Goal: Information Seeking & Learning: Learn about a topic

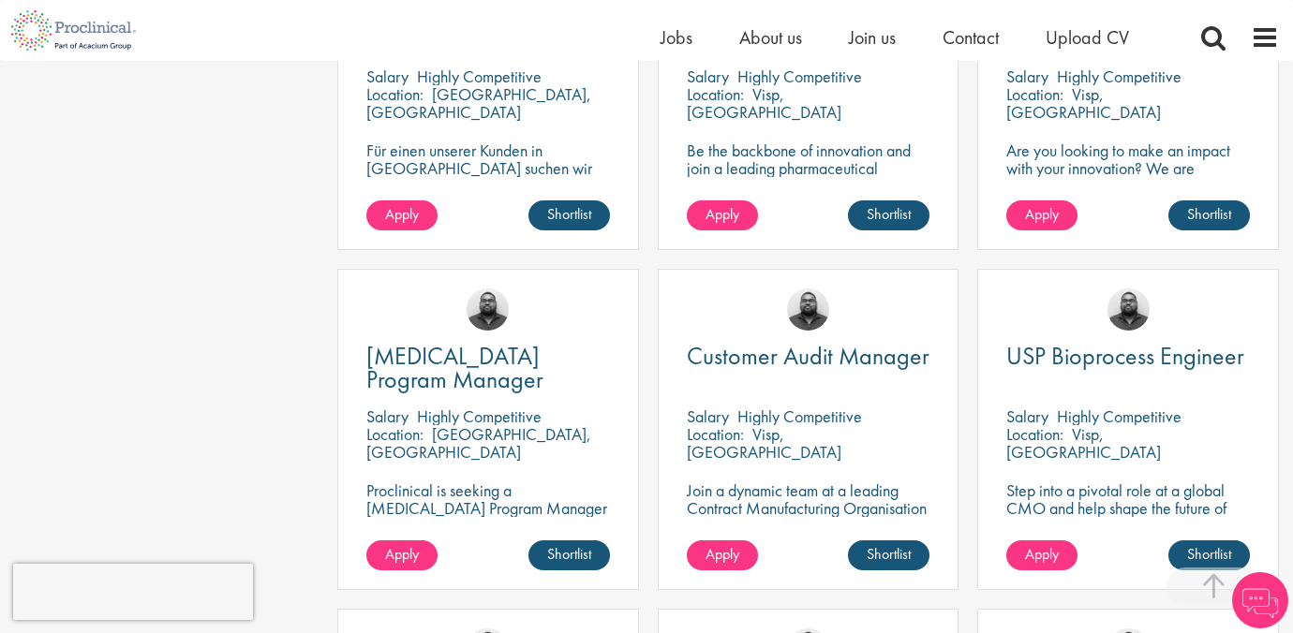
scroll to position [666, 0]
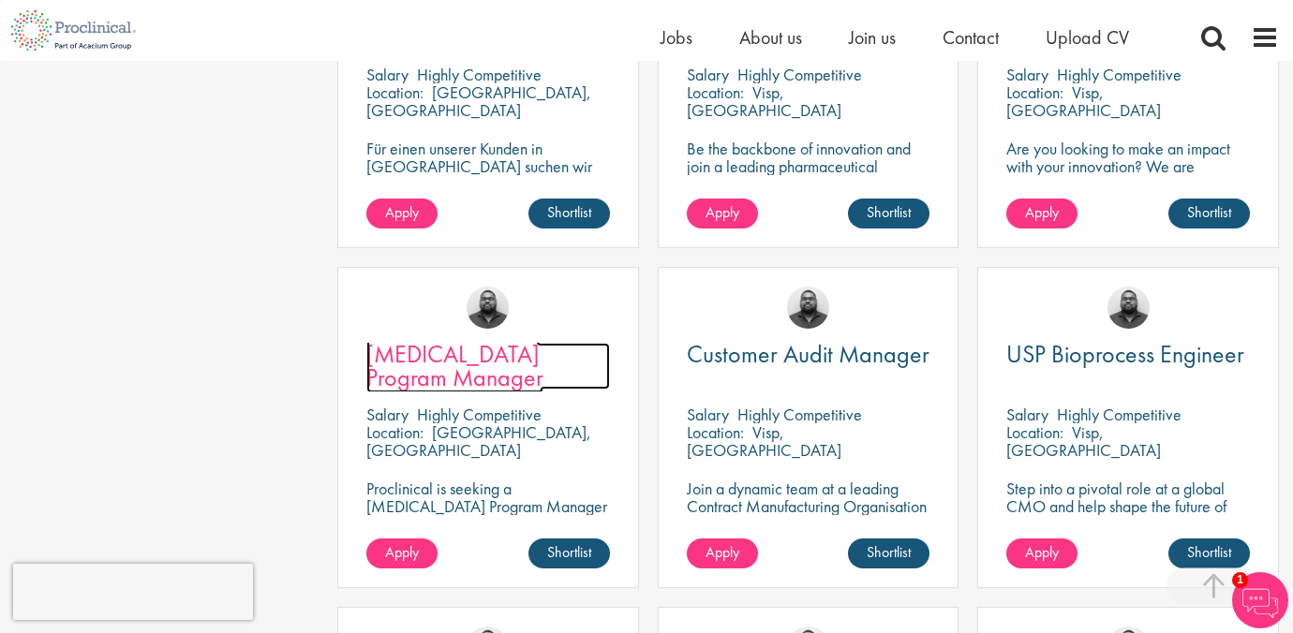
click at [440, 359] on span "CAPEX Program Manager" at bounding box center [454, 365] width 177 height 55
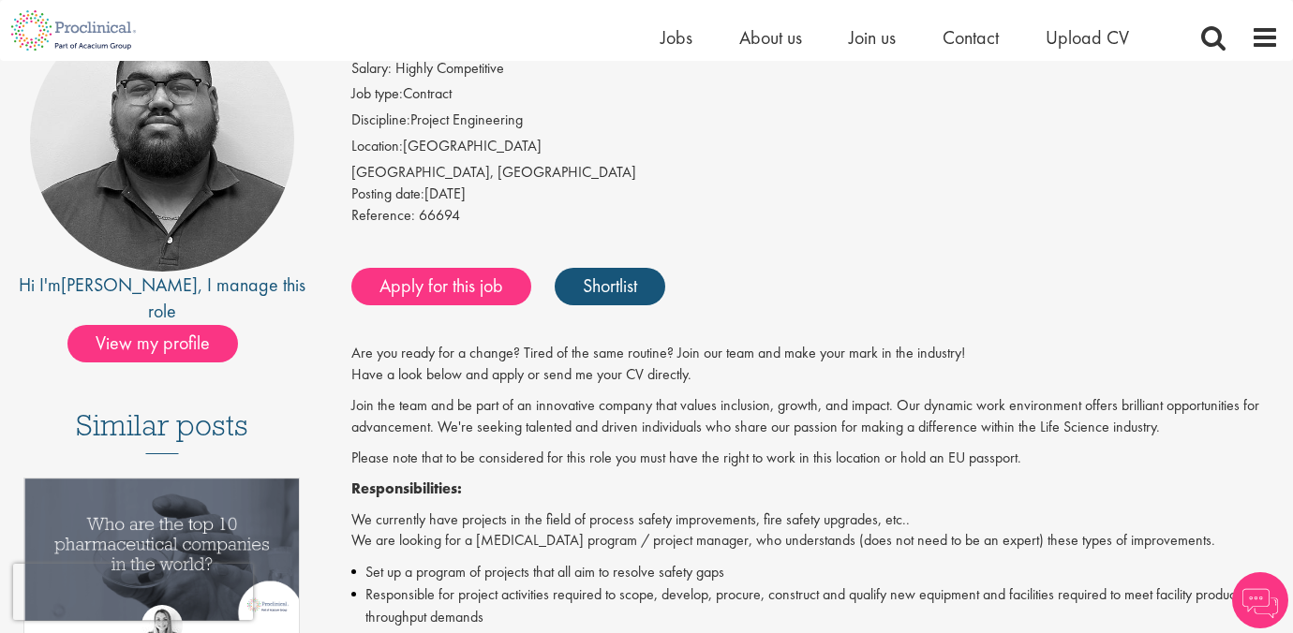
scroll to position [204, 0]
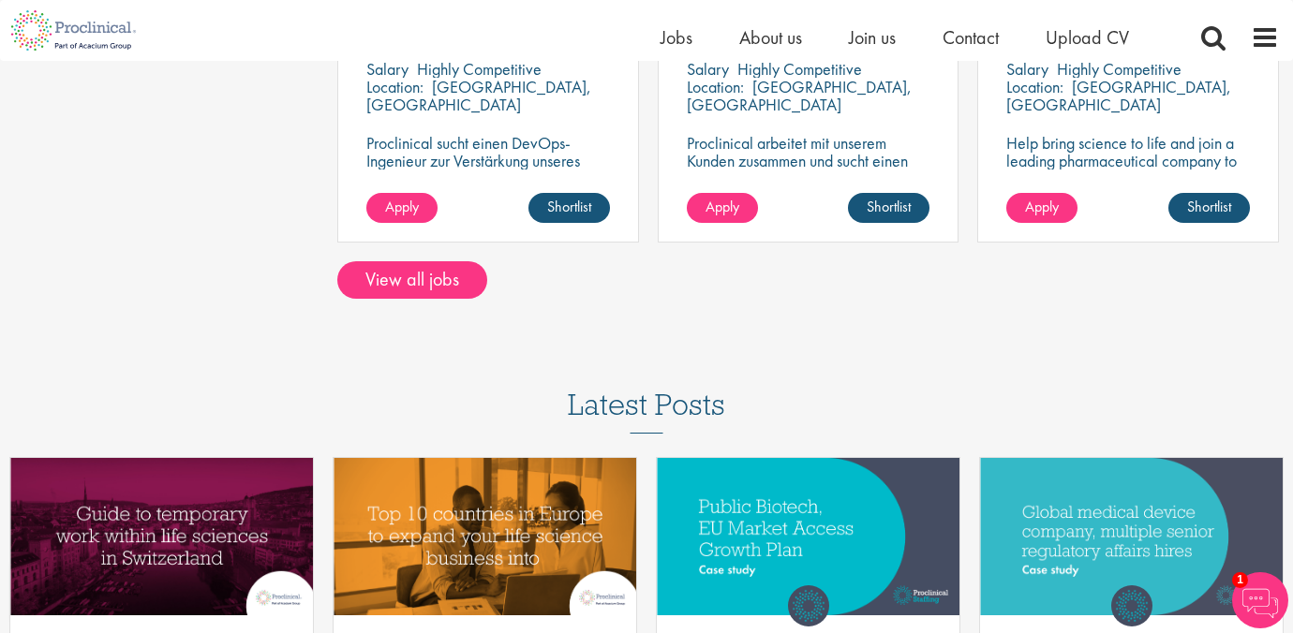
scroll to position [1731, 0]
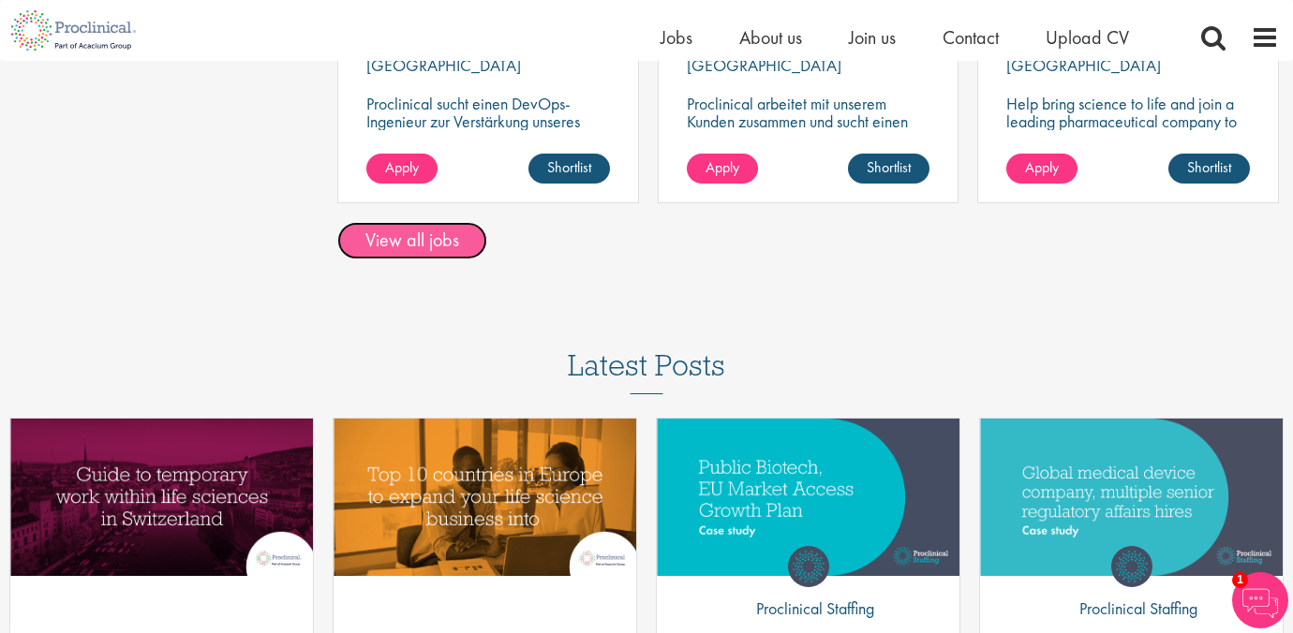
click at [429, 249] on link "View all jobs" at bounding box center [412, 240] width 150 height 37
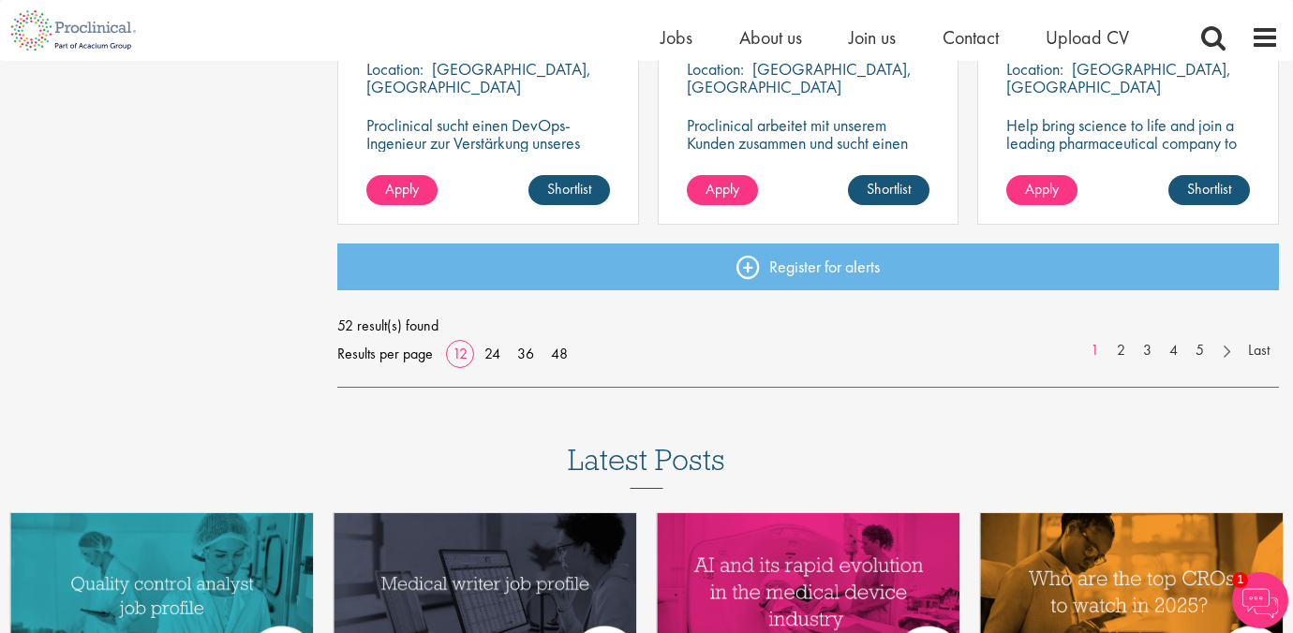
scroll to position [1731, 0]
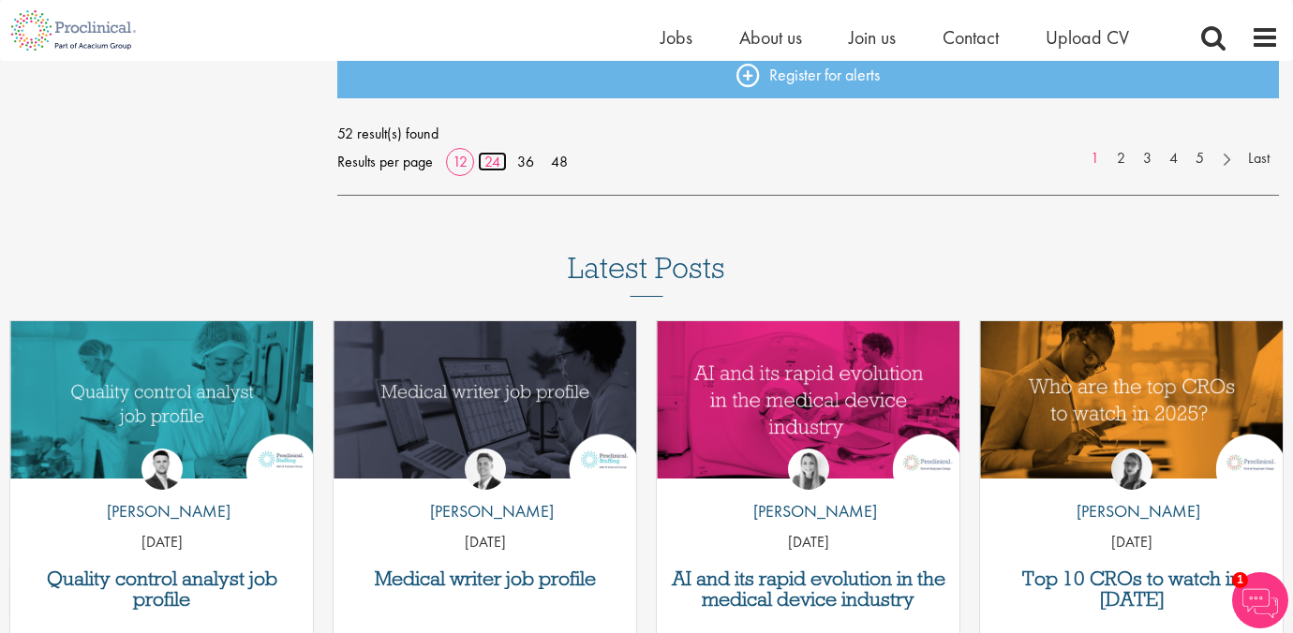
click at [496, 166] on link "24" at bounding box center [492, 162] width 29 height 20
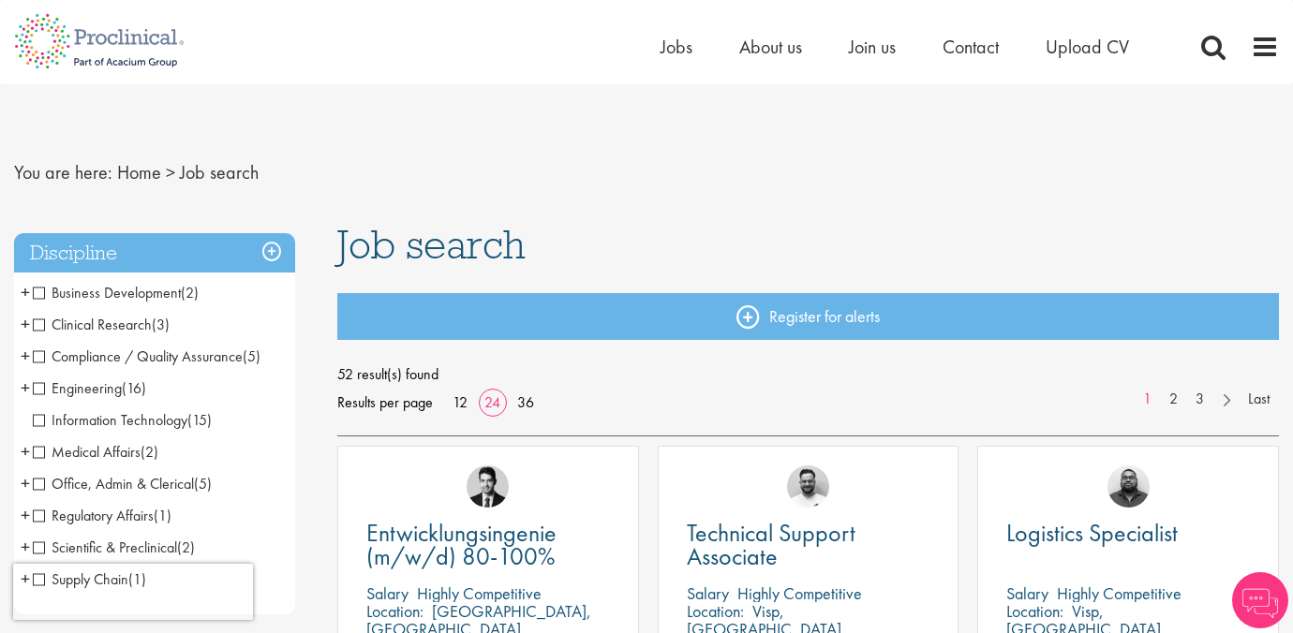
click at [38, 296] on span "Business Development" at bounding box center [107, 293] width 148 height 20
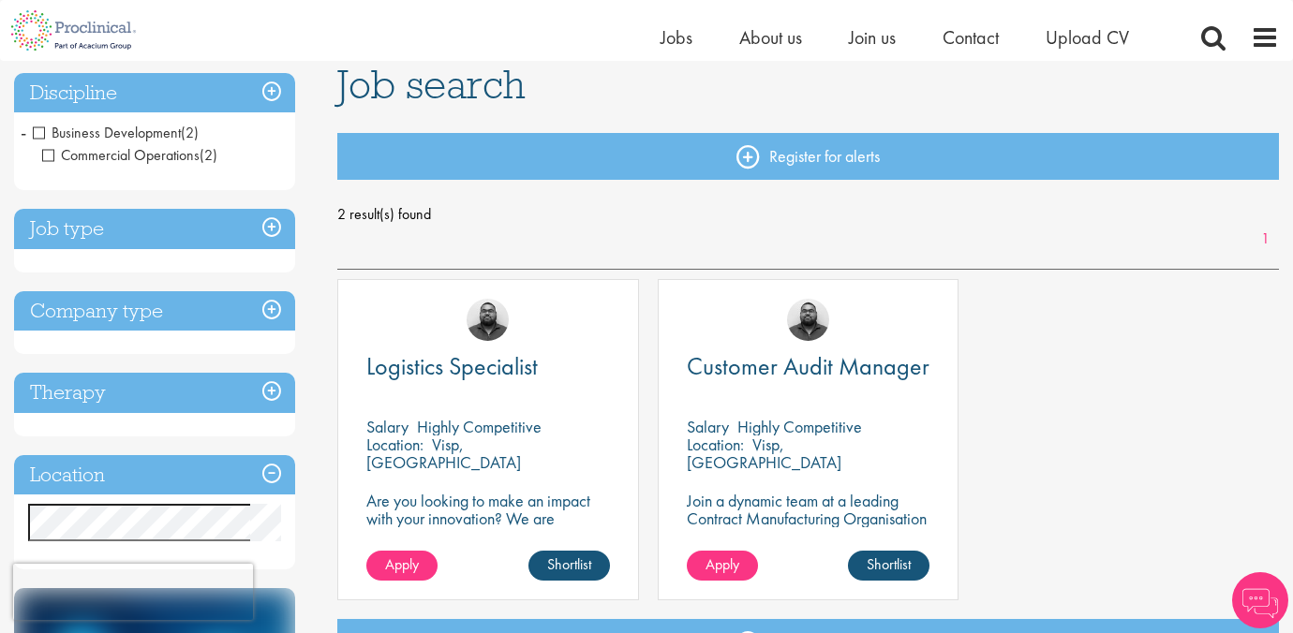
scroll to position [208, 0]
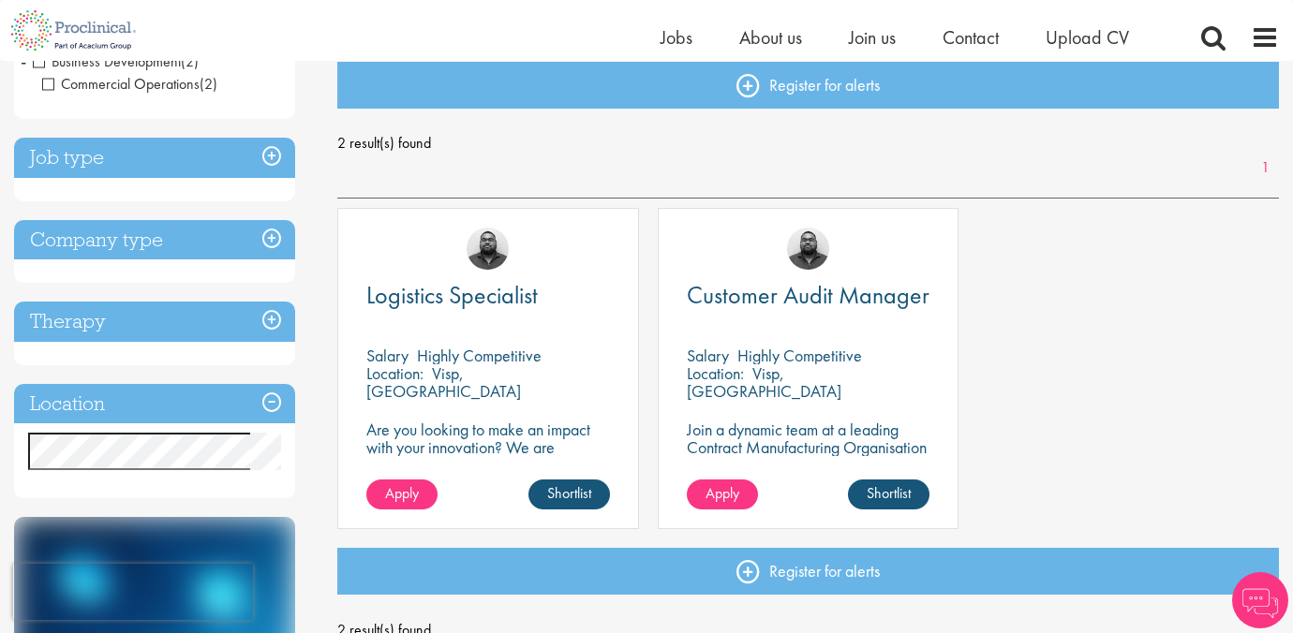
click at [285, 147] on h3 "Job type" at bounding box center [154, 158] width 281 height 40
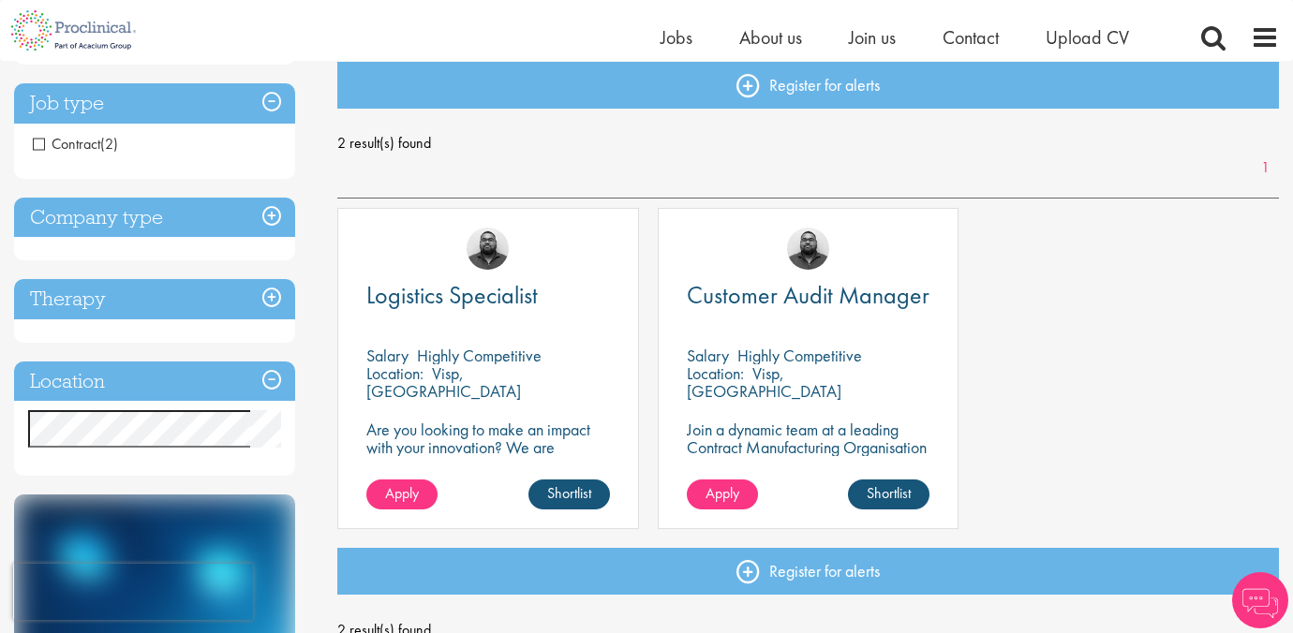
click at [269, 105] on h3 "Job type" at bounding box center [154, 103] width 281 height 40
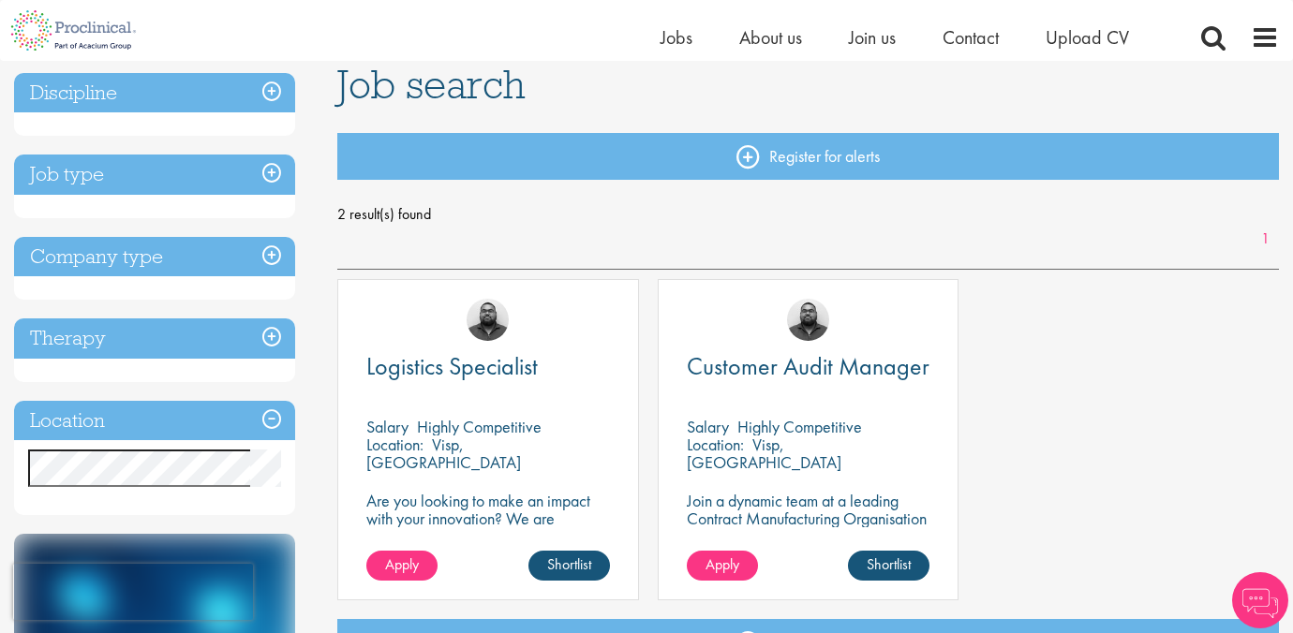
scroll to position [0, 0]
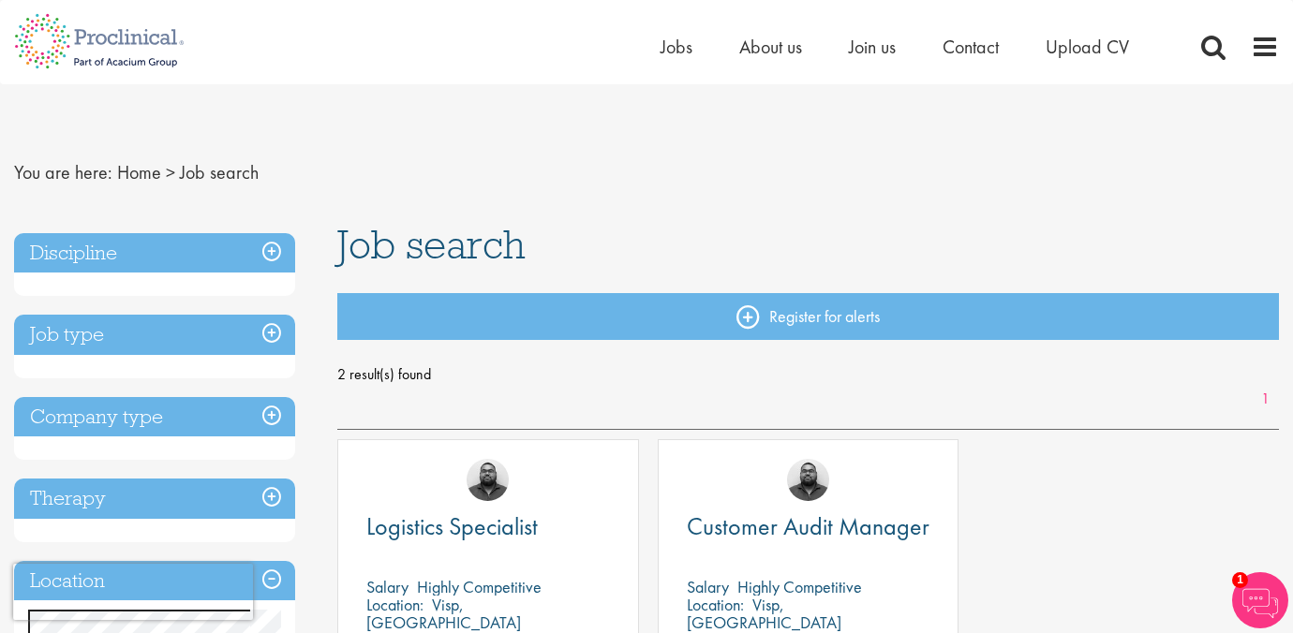
click at [270, 248] on h3 "Discipline" at bounding box center [154, 253] width 281 height 40
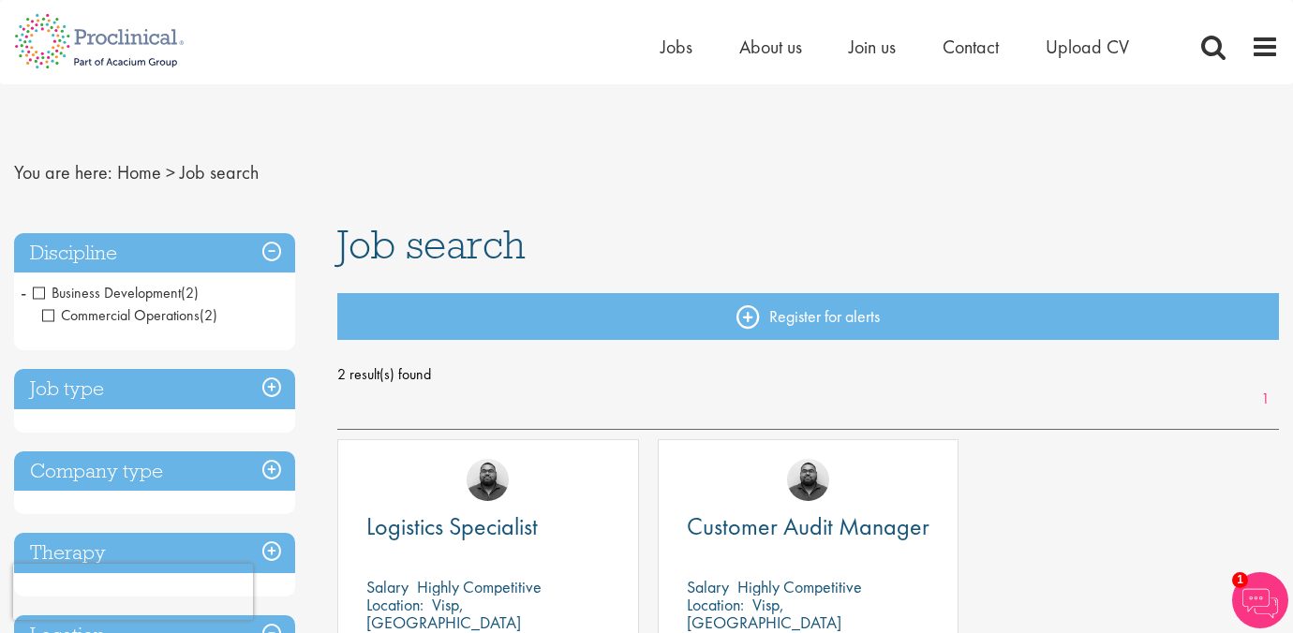
click at [41, 292] on span "Business Development" at bounding box center [107, 293] width 148 height 20
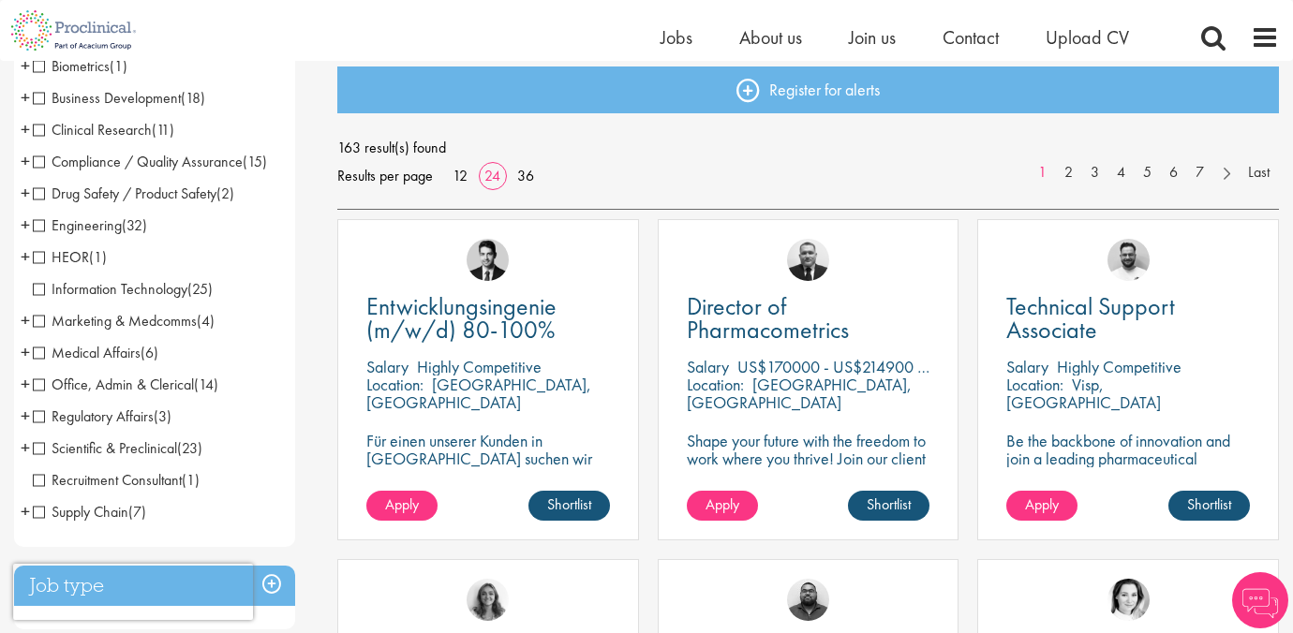
scroll to position [214, 0]
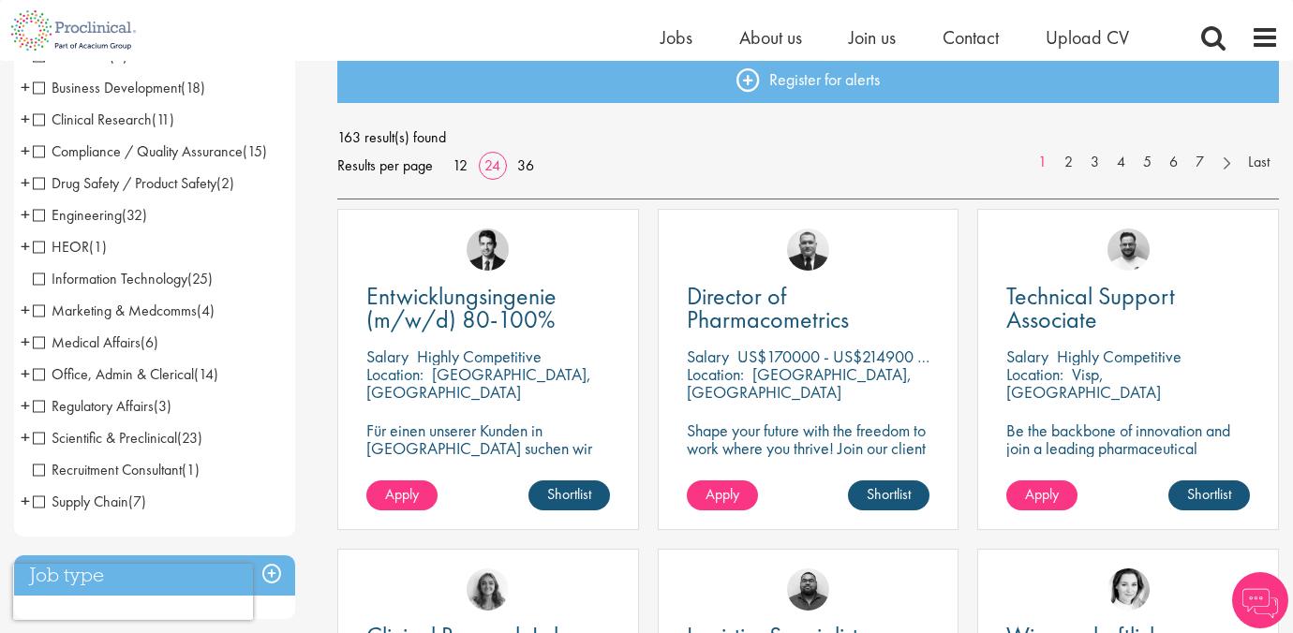
click at [37, 436] on span "Scientific & Preclinical" at bounding box center [105, 438] width 144 height 20
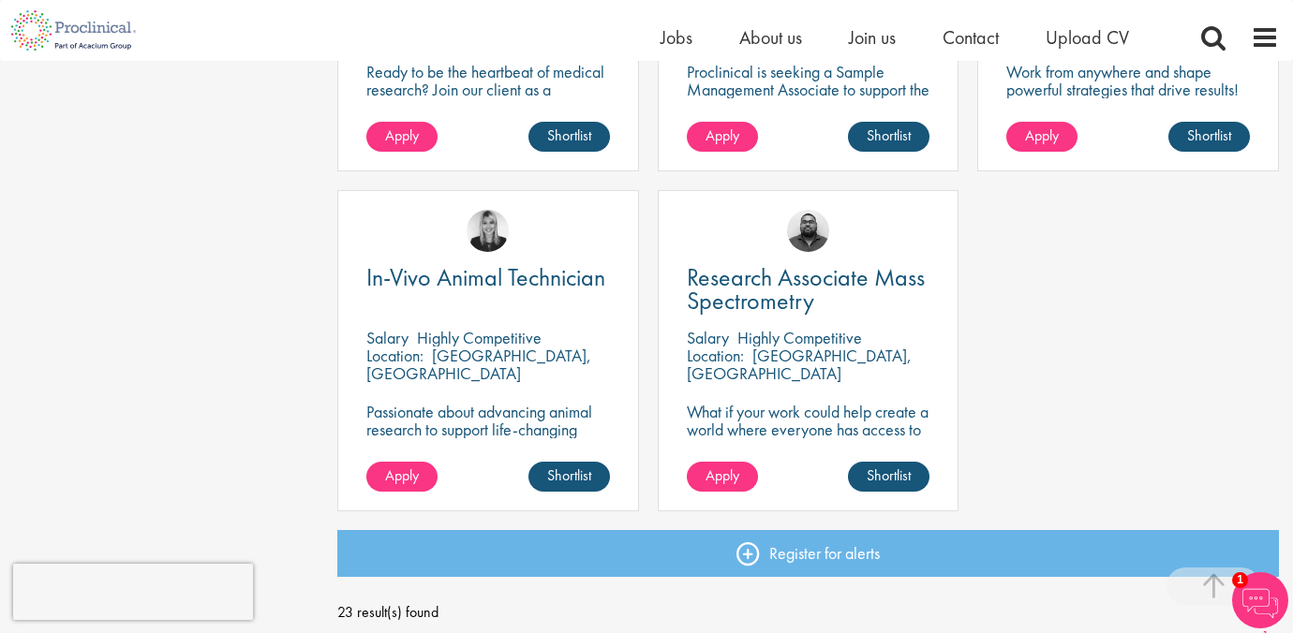
scroll to position [2637, 0]
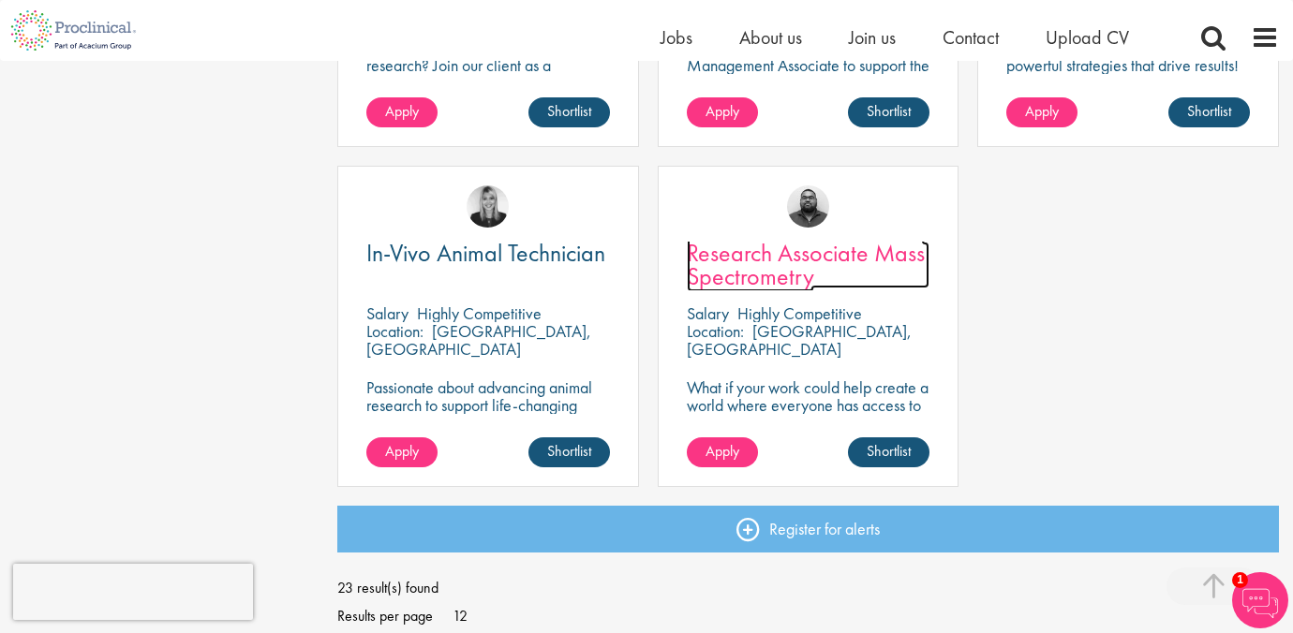
click at [785, 275] on span "Research Associate Mass Spectrometry" at bounding box center [806, 264] width 238 height 55
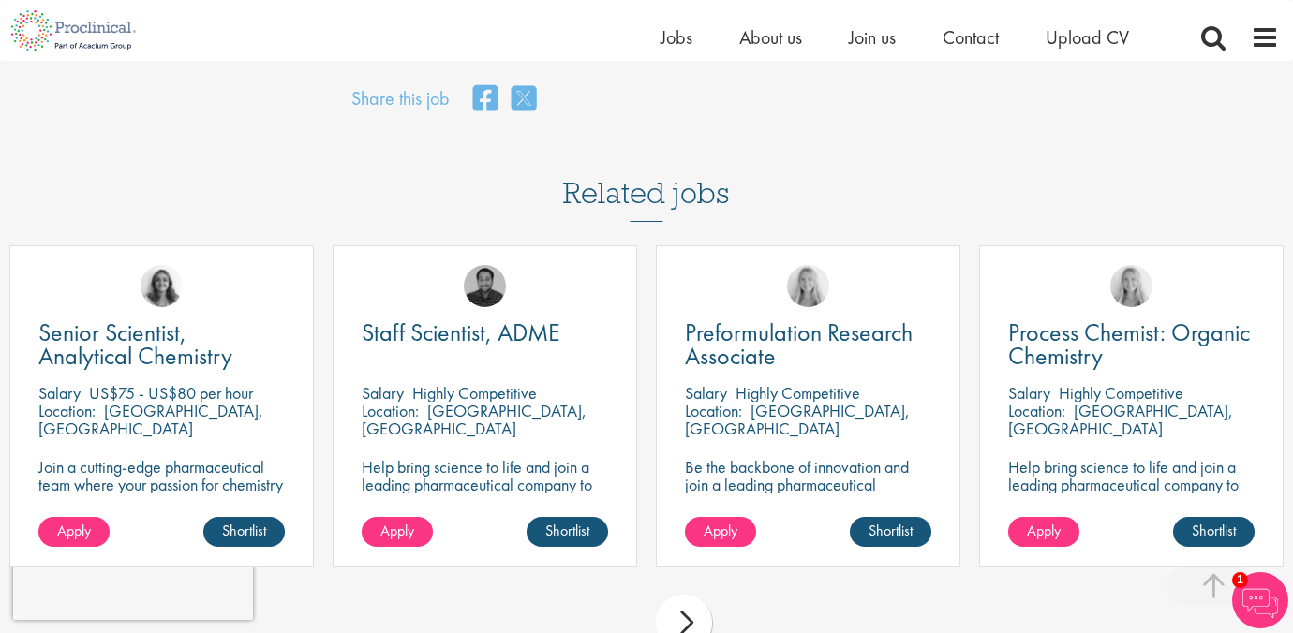
scroll to position [1344, 0]
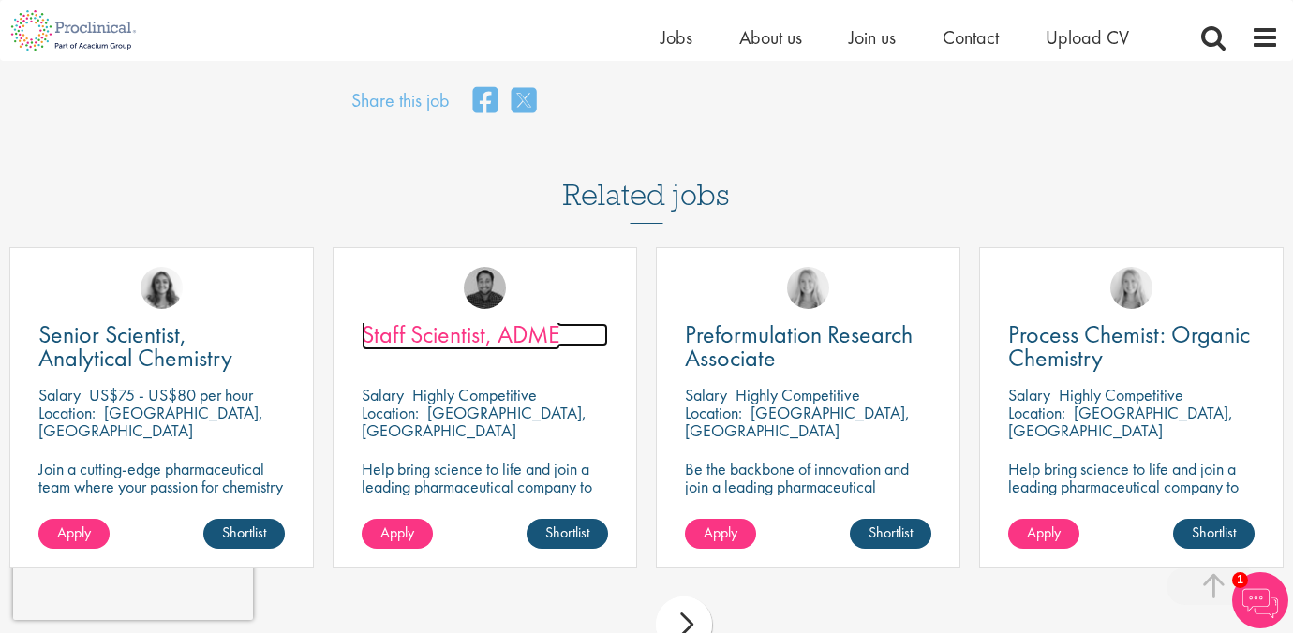
click at [460, 318] on span "Staff Scientist, ADME" at bounding box center [461, 334] width 199 height 32
